Goal: Task Accomplishment & Management: Manage account settings

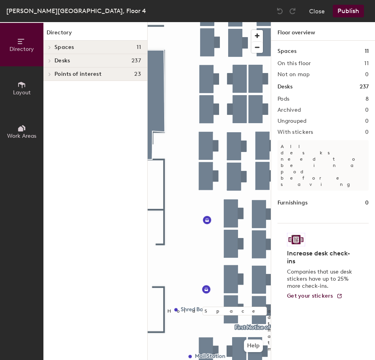
click at [208, 22] on div at bounding box center [208, 22] width 123 height 0
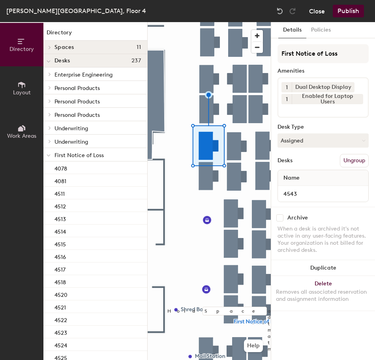
click at [315, 14] on button "Close" at bounding box center [317, 11] width 16 height 13
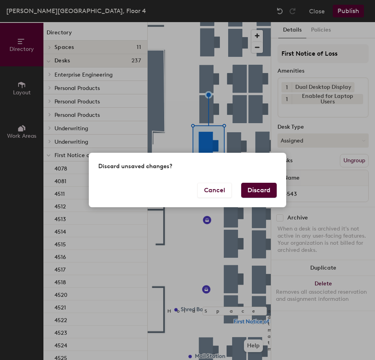
click at [245, 188] on button "Discard" at bounding box center [258, 190] width 35 height 15
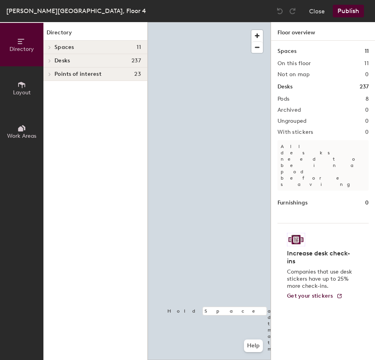
click at [206, 22] on div at bounding box center [208, 22] width 123 height 0
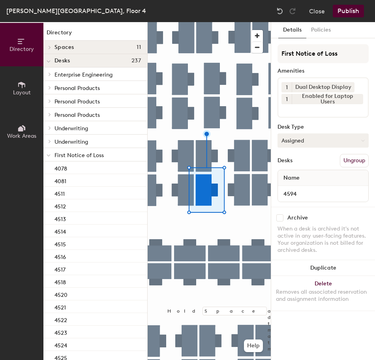
click at [310, 140] on button "Assigned" at bounding box center [322, 140] width 91 height 14
click at [314, 190] on div "Hoteled" at bounding box center [317, 189] width 79 height 12
click at [357, 162] on button "Ungroup" at bounding box center [354, 160] width 29 height 13
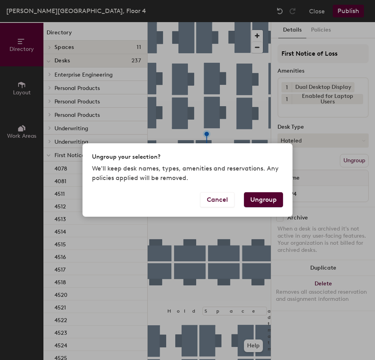
click at [264, 200] on button "Ungroup" at bounding box center [263, 199] width 39 height 15
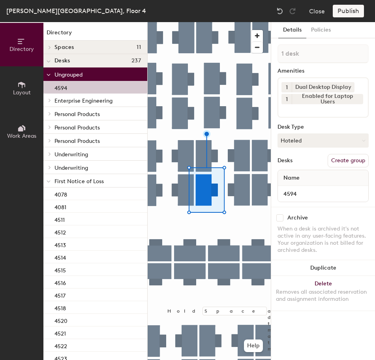
click at [49, 181] on icon at bounding box center [49, 181] width 4 height 3
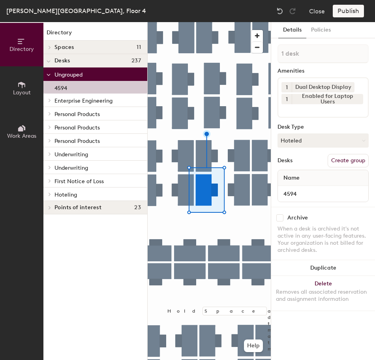
click at [47, 192] on span at bounding box center [49, 194] width 7 height 4
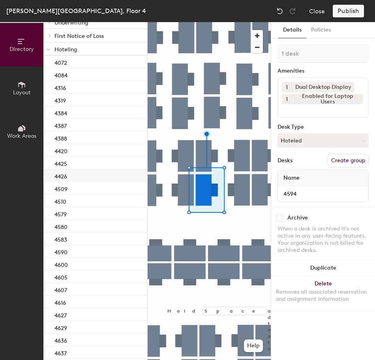
scroll to position [158, 0]
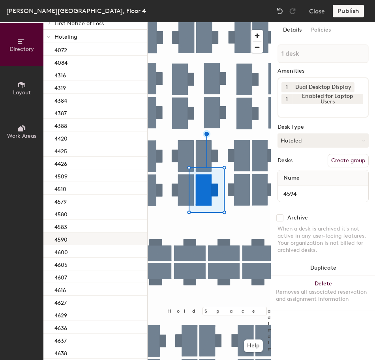
click at [95, 241] on div "4590" at bounding box center [95, 238] width 104 height 13
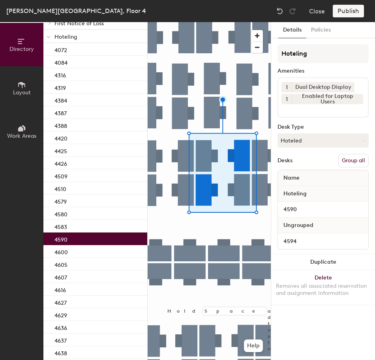
drag, startPoint x: 351, startPoint y: 159, endPoint x: 349, endPoint y: 149, distance: 9.6
click at [351, 158] on button "Group all" at bounding box center [353, 160] width 30 height 13
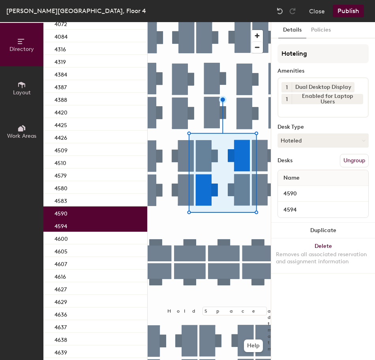
click at [344, 16] on button "Publish" at bounding box center [347, 11] width 31 height 13
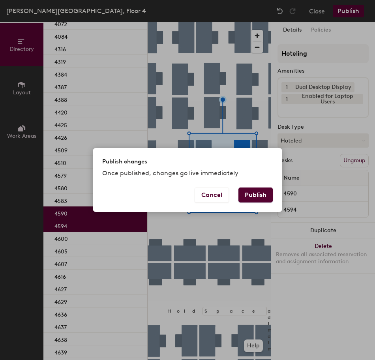
click at [264, 194] on button "Publish" at bounding box center [255, 194] width 34 height 15
